Goal: Task Accomplishment & Management: Manage account settings

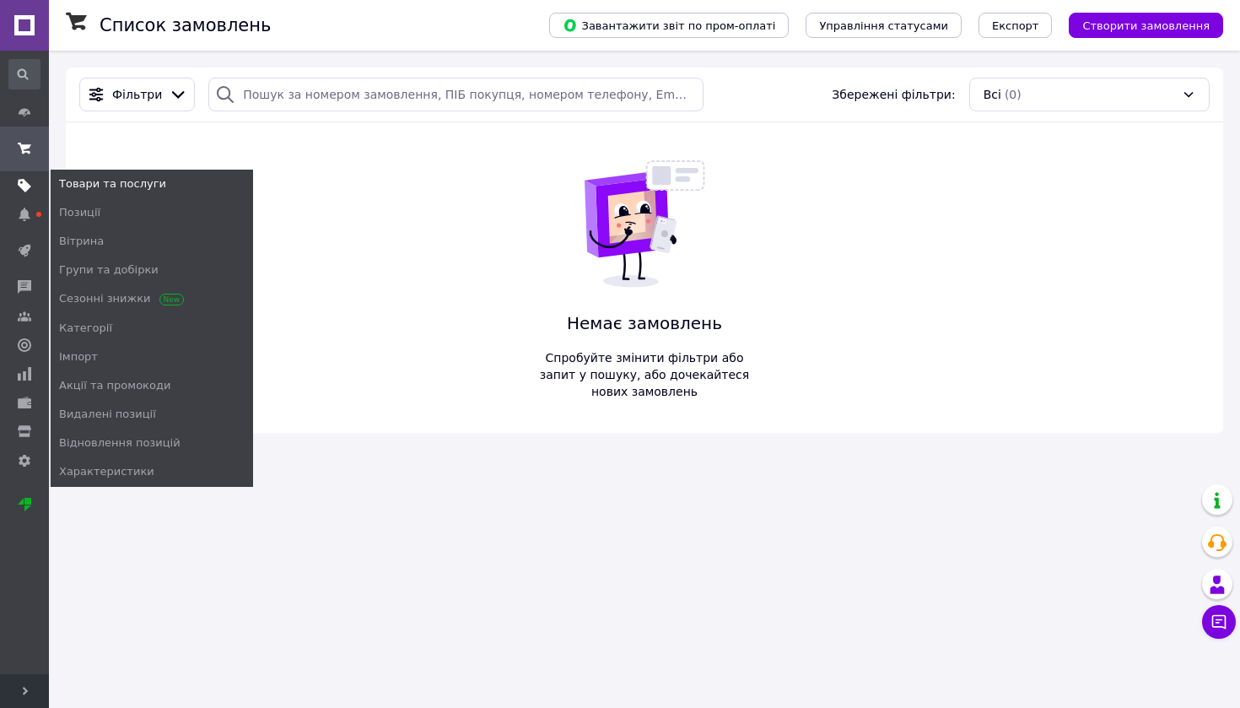
click at [19, 184] on use at bounding box center [24, 185] width 13 height 13
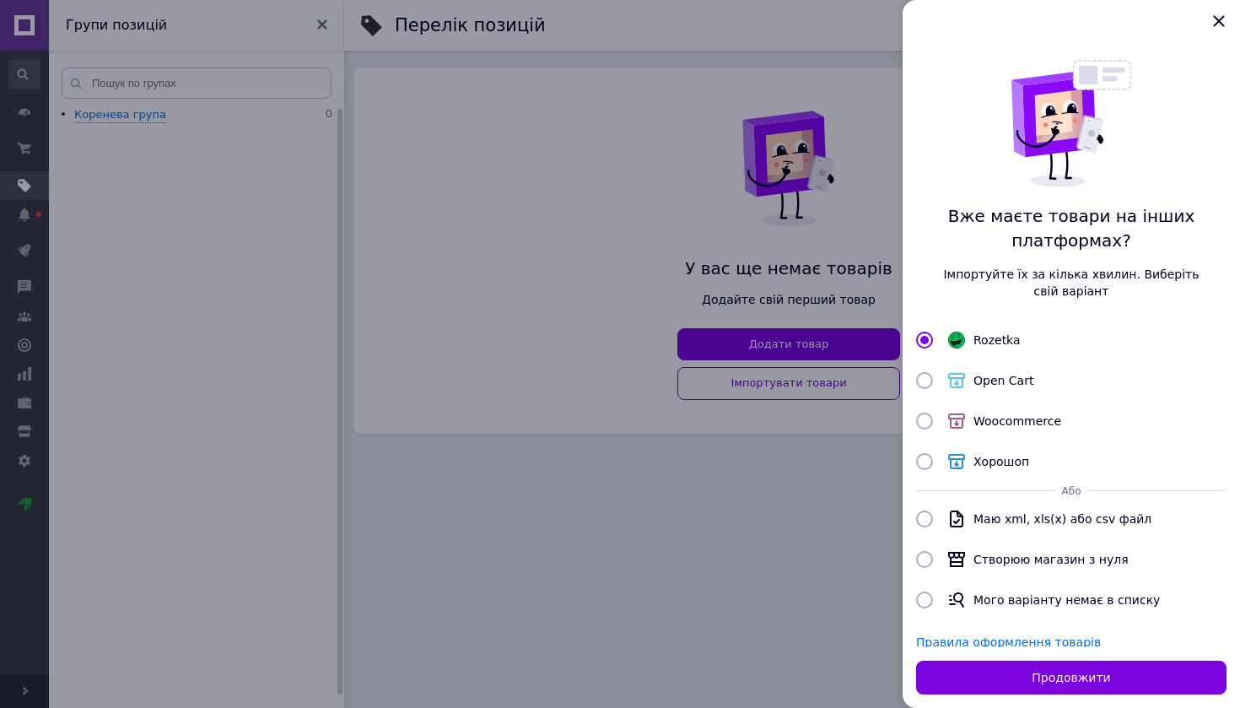
click at [765, 105] on div at bounding box center [620, 354] width 1240 height 708
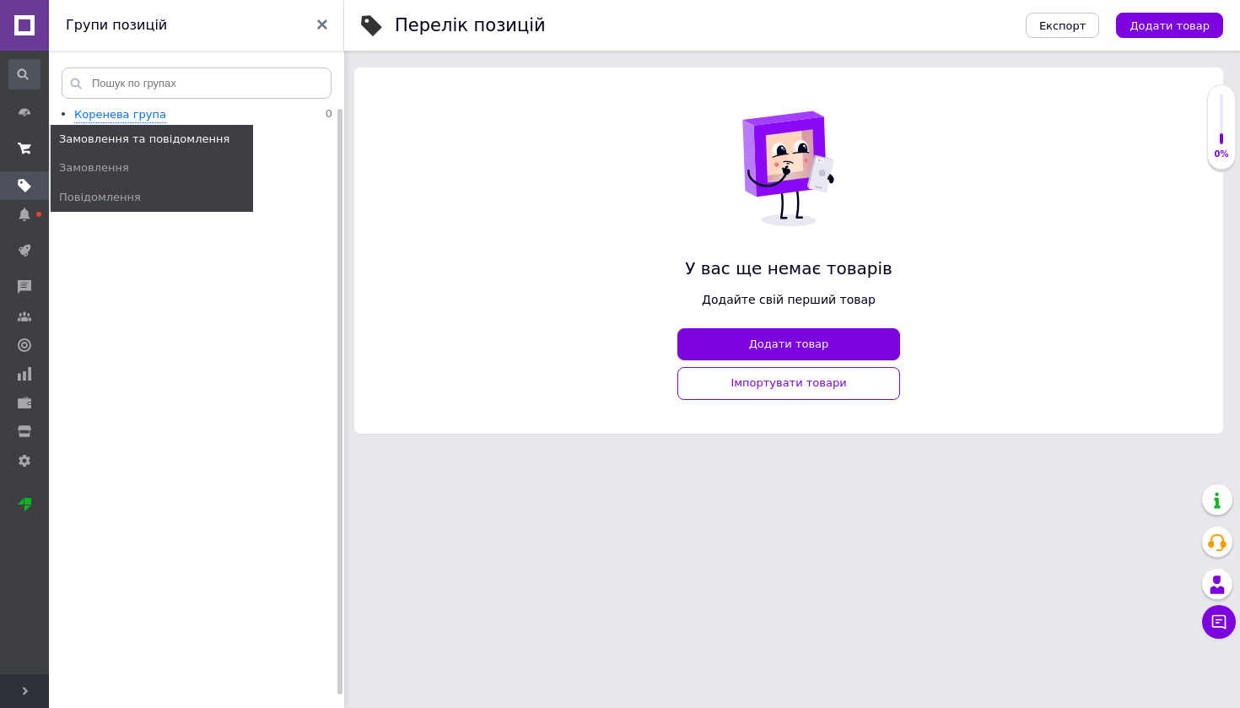
click at [30, 132] on link "Замовлення та повідомлення" at bounding box center [24, 149] width 49 height 44
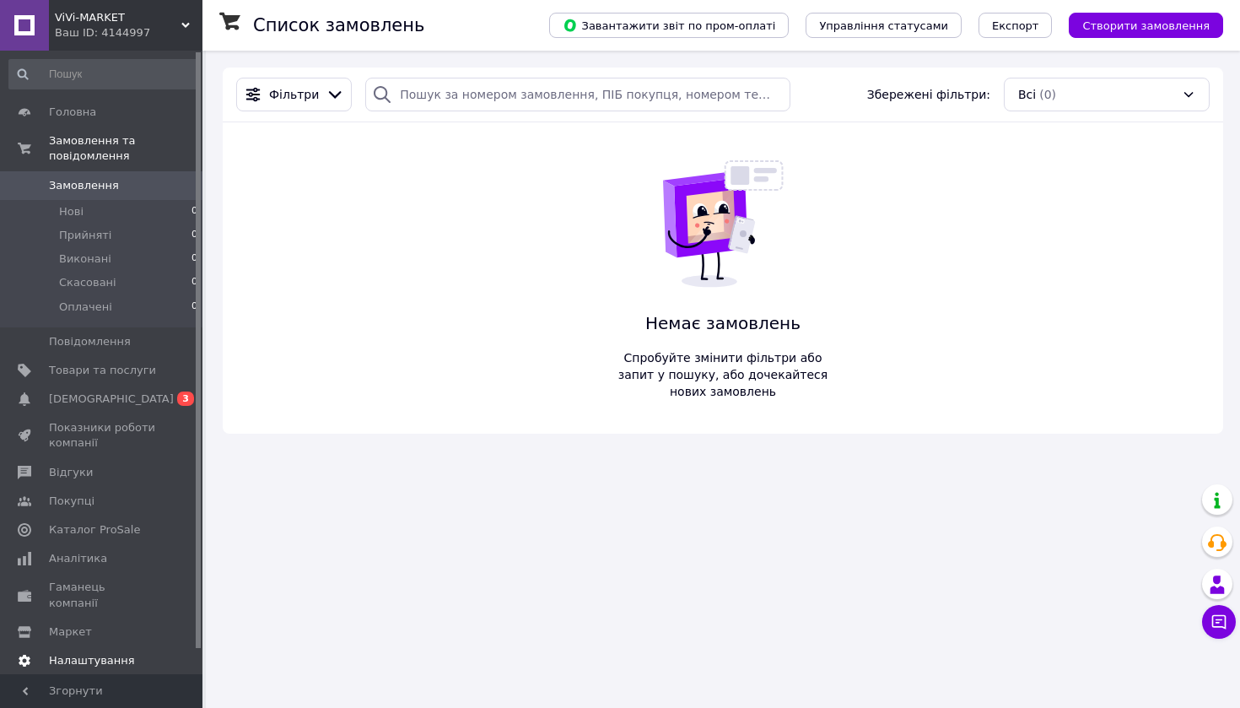
click at [85, 653] on span "Налаштування" at bounding box center [92, 660] width 86 height 15
